Goal: Task Accomplishment & Management: Complete application form

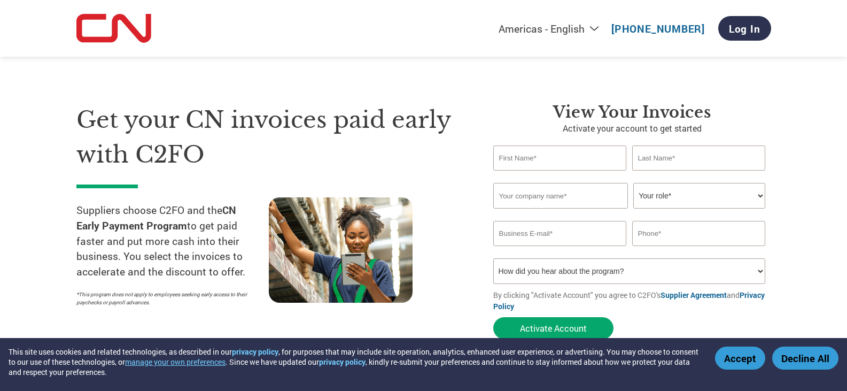
click at [537, 153] on input "text" at bounding box center [560, 157] width 134 height 25
type input "c"
type input "CHRIS"
click at [671, 152] on input "text" at bounding box center [699, 157] width 134 height 25
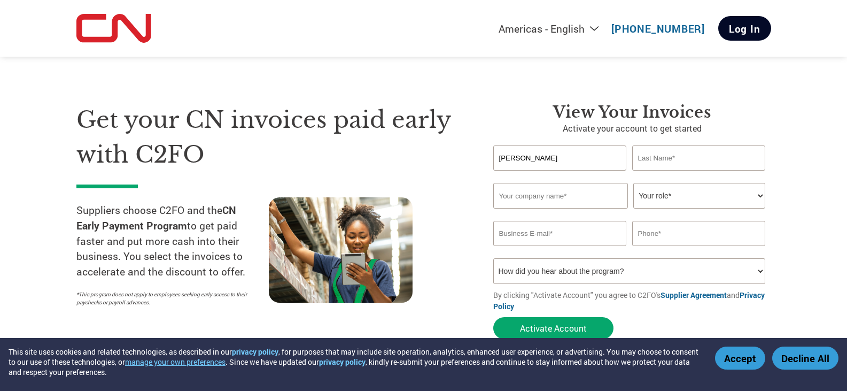
click at [755, 32] on link "Log In" at bounding box center [744, 28] width 53 height 25
click at [551, 160] on input "text" at bounding box center [560, 157] width 134 height 25
type input "c"
type input "CHRIS"
type input "DUPREY"
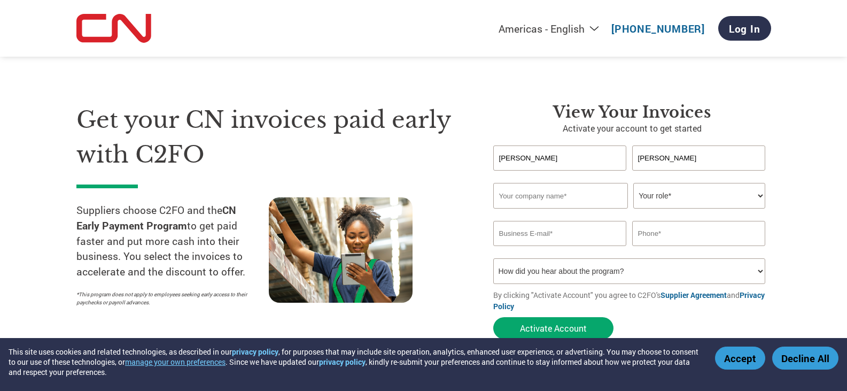
click at [557, 202] on input "text" at bounding box center [560, 196] width 135 height 26
type input "STORM COMPANIES, INC"
click at [730, 200] on select "Your role* CFO Controller Credit Manager Finance Director Treasurer CEO Preside…" at bounding box center [699, 196] width 132 height 26
select select "PRESIDENT"
click at [633, 183] on select "Your role* CFO Controller Credit Manager Finance Director Treasurer CEO Preside…" at bounding box center [699, 196] width 132 height 26
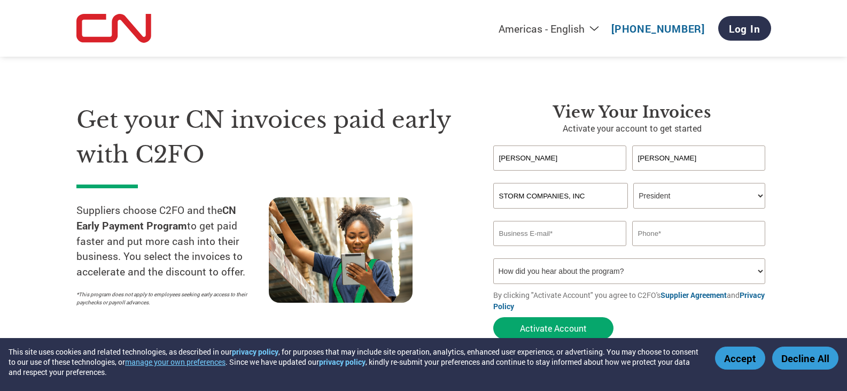
click at [572, 231] on input "email" at bounding box center [560, 233] width 134 height 25
type input "CDUPREY@STORMCOMPANIES.COM"
click at [680, 236] on input "text" at bounding box center [699, 233] width 134 height 25
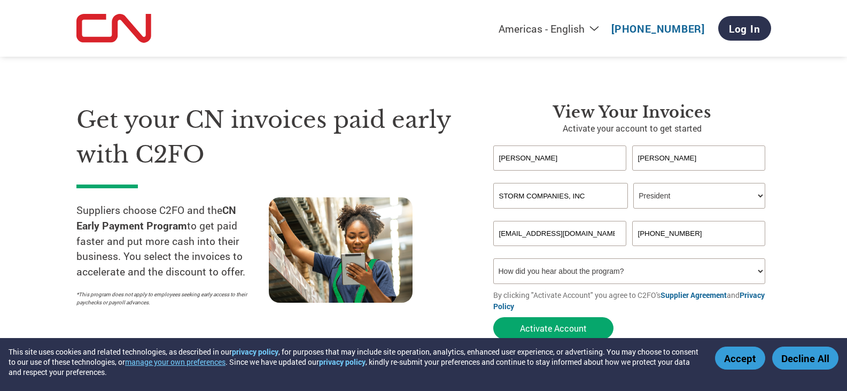
type input "920-426-1004 X11"
click at [665, 268] on select "How did you hear about the program? Received a letter Email Social Media Online…" at bounding box center [629, 271] width 272 height 26
select select "Email"
click at [493, 258] on select "How did you hear about the program? Received a letter Email Social Media Online…" at bounding box center [629, 271] width 272 height 26
drag, startPoint x: 543, startPoint y: 324, endPoint x: 659, endPoint y: 284, distance: 123.2
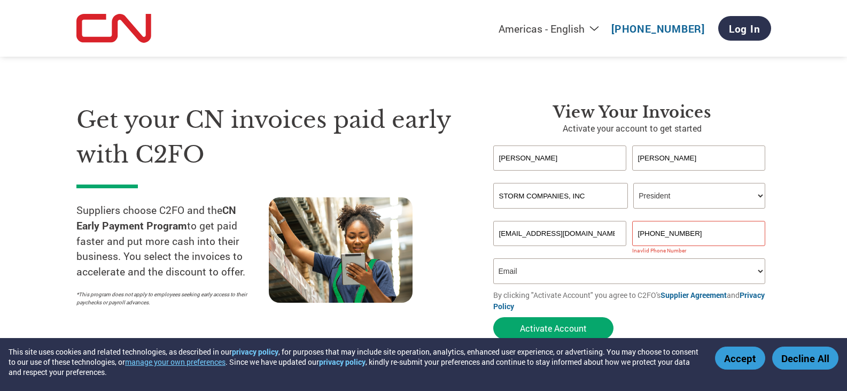
click at [657, 287] on form "CHRIS DUPREY Invalid first name or first name is too long Invalid last name or …" at bounding box center [632, 244] width 278 height 199
drag, startPoint x: 682, startPoint y: 232, endPoint x: 709, endPoint y: 232, distance: 27.8
click at [709, 232] on input "920-426-1004 X11" at bounding box center [699, 233] width 134 height 25
type input "920-426-1004"
click at [574, 317] on button "Activate Account" at bounding box center [553, 328] width 120 height 22
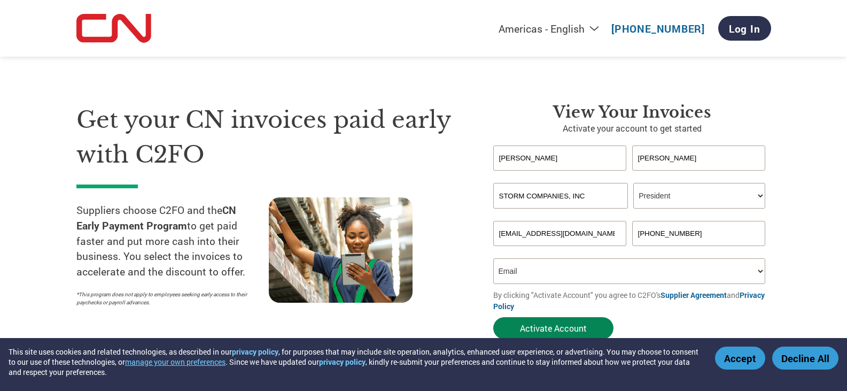
scroll to position [0, 12]
click at [526, 238] on input "CDUPREY@STORMCOMPANIES.COM" at bounding box center [560, 233] width 134 height 25
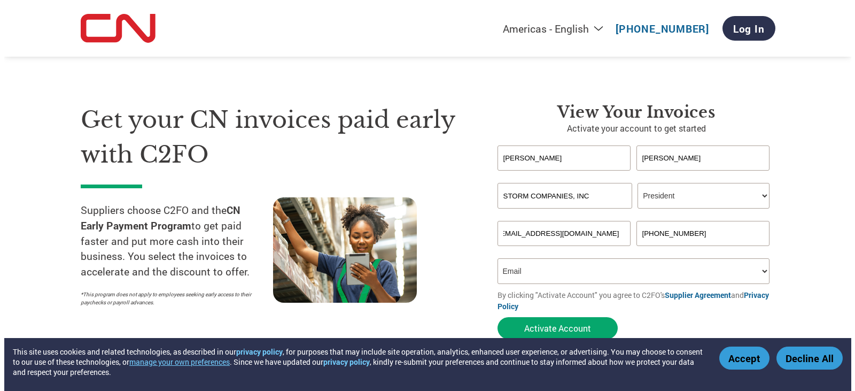
scroll to position [0, 0]
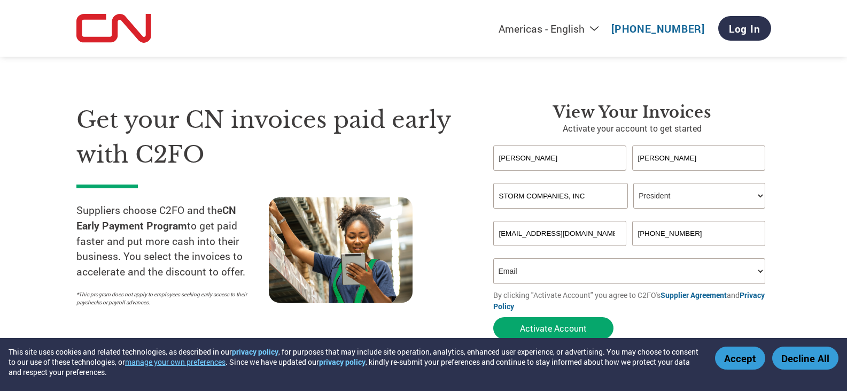
drag, startPoint x: 615, startPoint y: 230, endPoint x: 453, endPoint y: 218, distance: 162.3
click at [453, 218] on div "Get your CN invoices paid early with C2FO Suppliers choose C2FO and the CN Earl…" at bounding box center [423, 202] width 694 height 284
type input "cduprey@stormcompanies.com"
click at [554, 329] on button "Activate Account" at bounding box center [553, 328] width 120 height 22
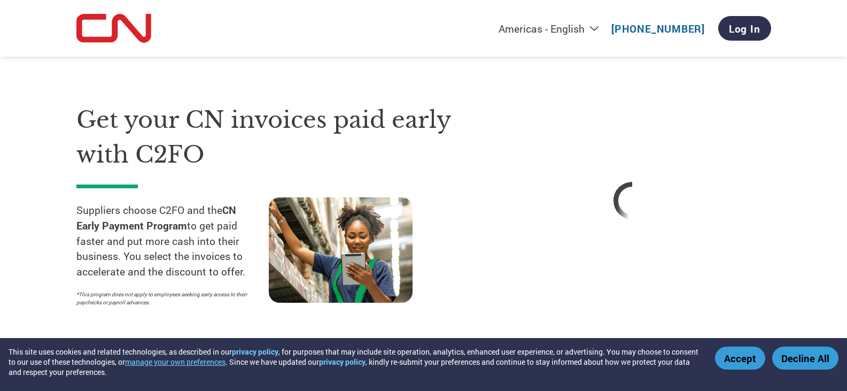
click at [729, 357] on button "Accept" at bounding box center [740, 357] width 50 height 23
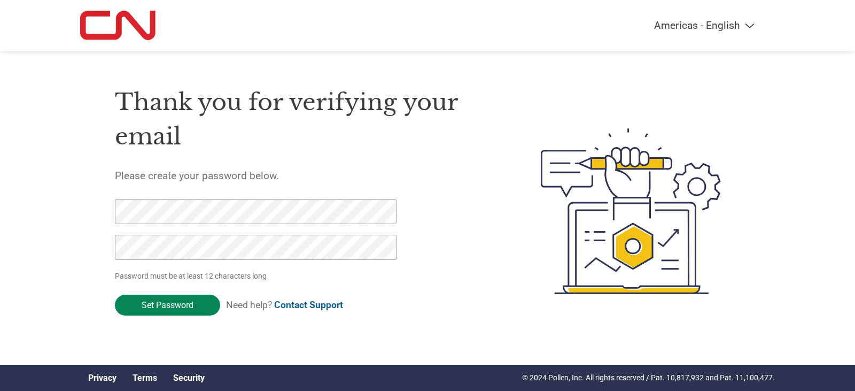
click at [193, 311] on input "Set Password" at bounding box center [167, 304] width 105 height 21
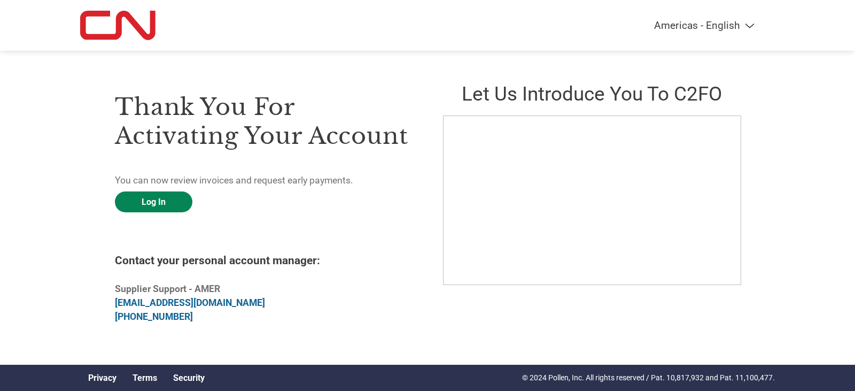
click at [176, 206] on link "Log In" at bounding box center [153, 201] width 77 height 21
